Goal: Information Seeking & Learning: Learn about a topic

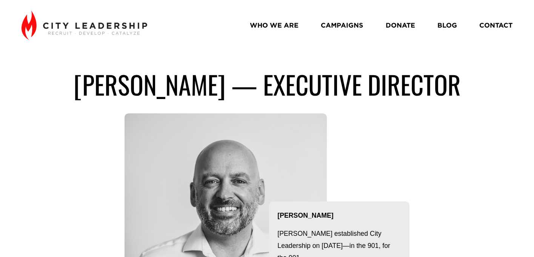
click at [281, 23] on link "WHO WE ARE" at bounding box center [274, 25] width 49 height 13
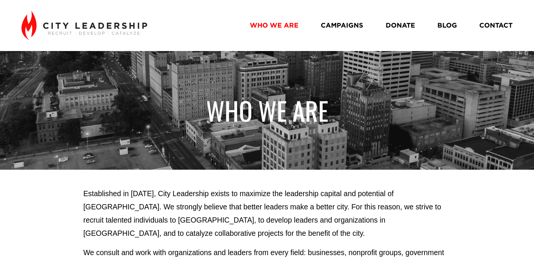
click at [335, 25] on link "CAMPAIGNS" at bounding box center [342, 25] width 42 height 13
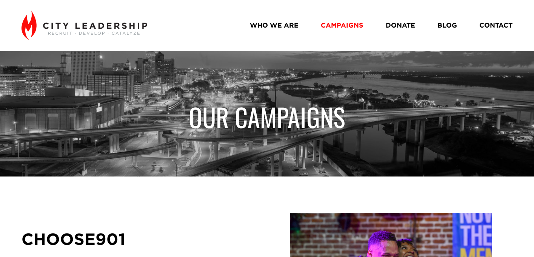
click at [262, 26] on link "WHO WE ARE" at bounding box center [274, 25] width 49 height 13
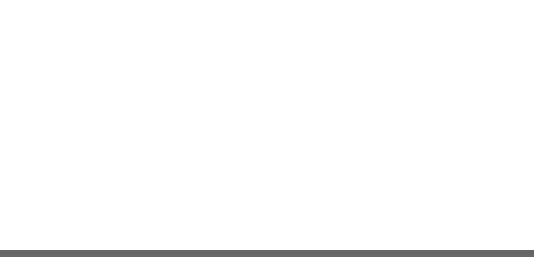
scroll to position [746, 0]
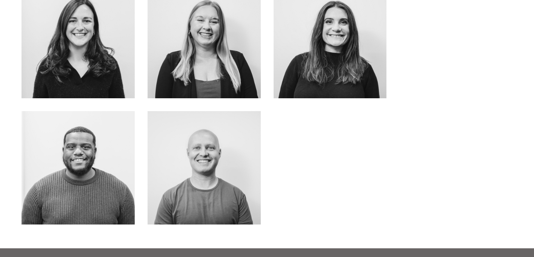
click at [80, 185] on link "about me" at bounding box center [78, 184] width 60 height 20
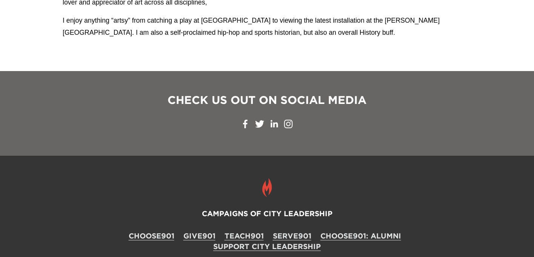
scroll to position [1118, 0]
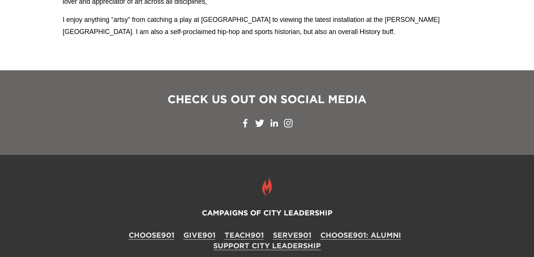
click at [275, 120] on use "LinkedIn" at bounding box center [275, 123] width 8 height 8
